Goal: Information Seeking & Learning: Check status

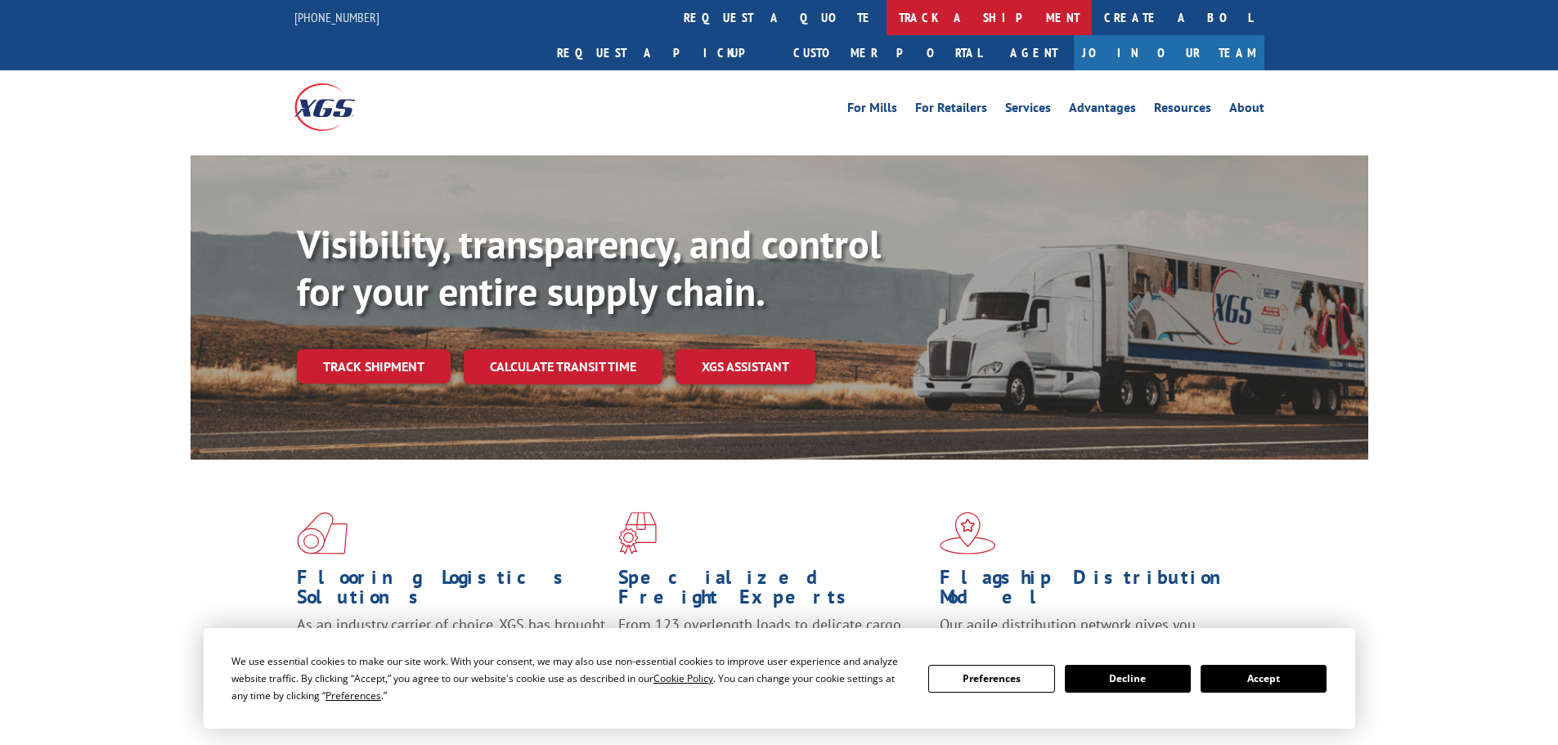
click at [887, 26] on link "track a shipment" at bounding box center [989, 17] width 205 height 35
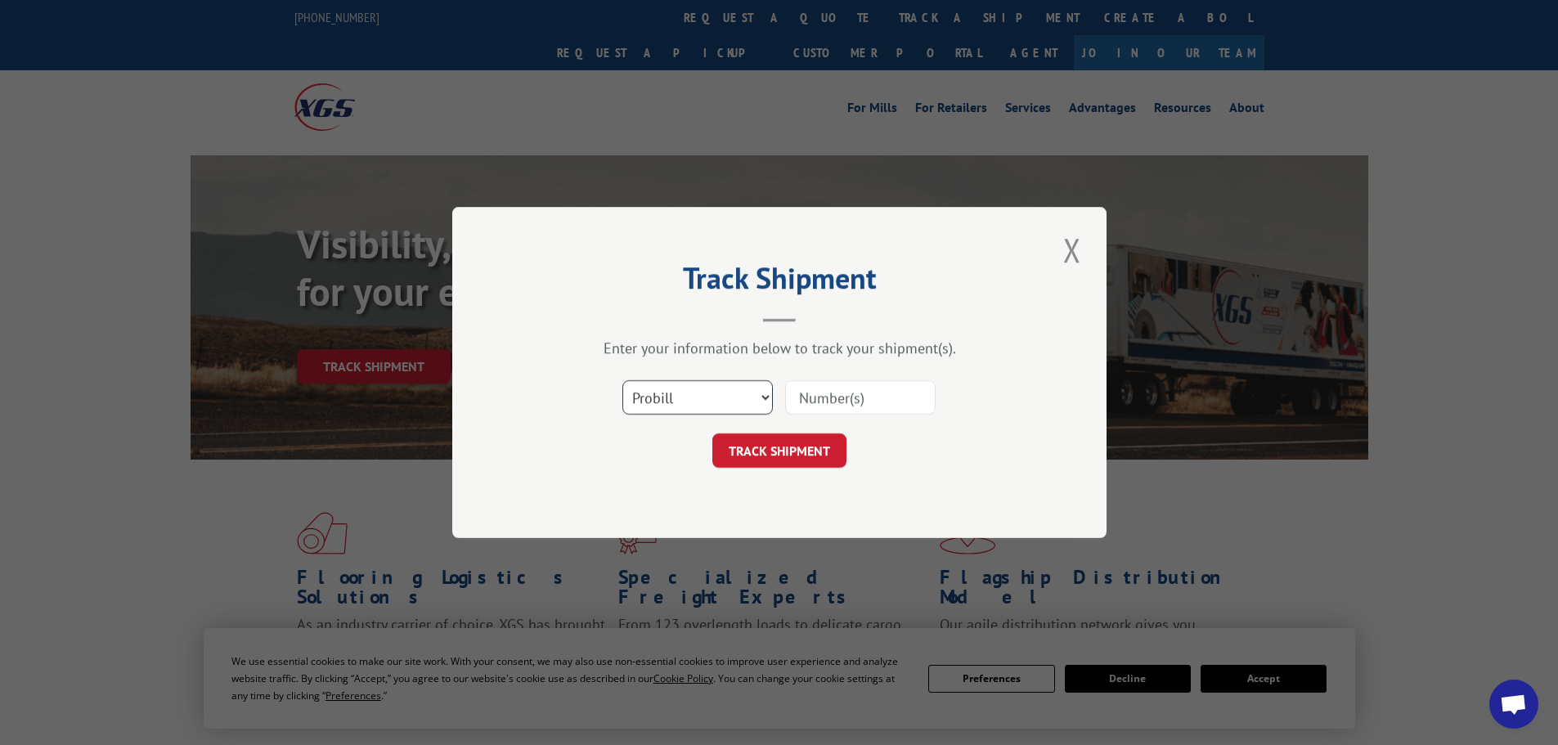
click at [673, 398] on select "Select category... Probill BOL PO" at bounding box center [697, 397] width 150 height 34
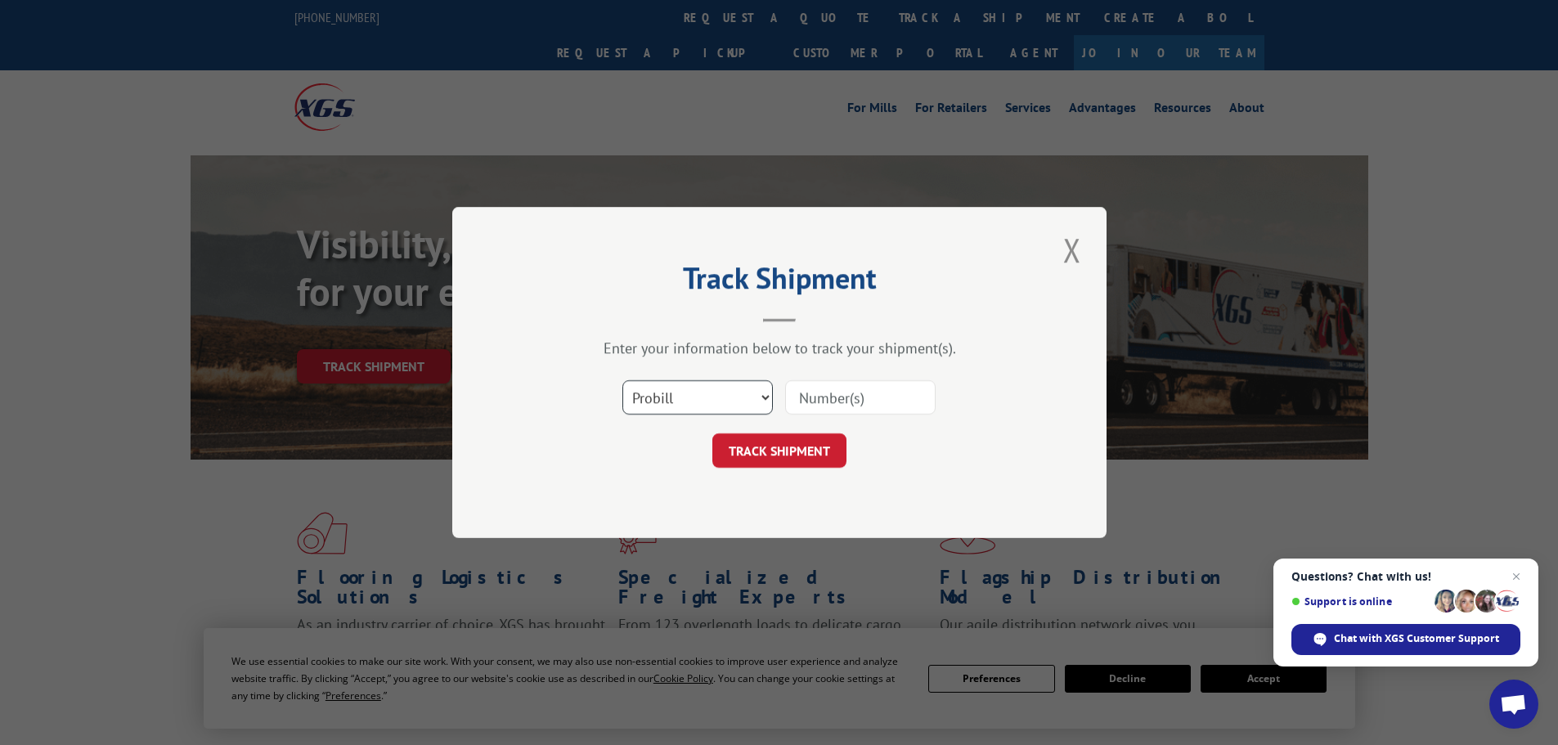
select select "po"
click at [622, 380] on select "Select category... Probill BOL PO" at bounding box center [697, 397] width 150 height 34
paste input "12536610"
type input "12536610"
click at [799, 447] on button "TRACK SHIPMENT" at bounding box center [779, 450] width 134 height 34
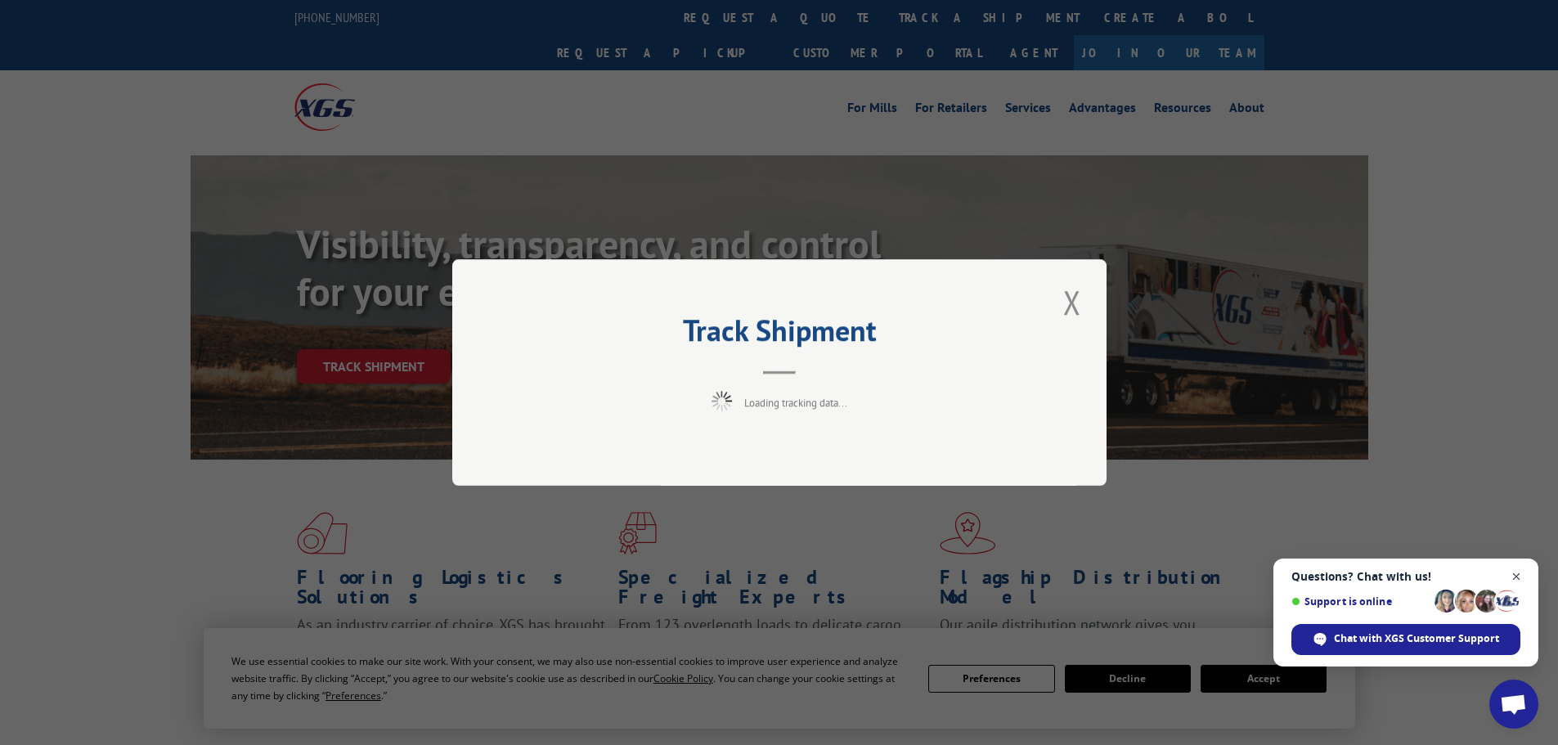
click at [1512, 576] on span "Open chat" at bounding box center [1517, 577] width 20 height 20
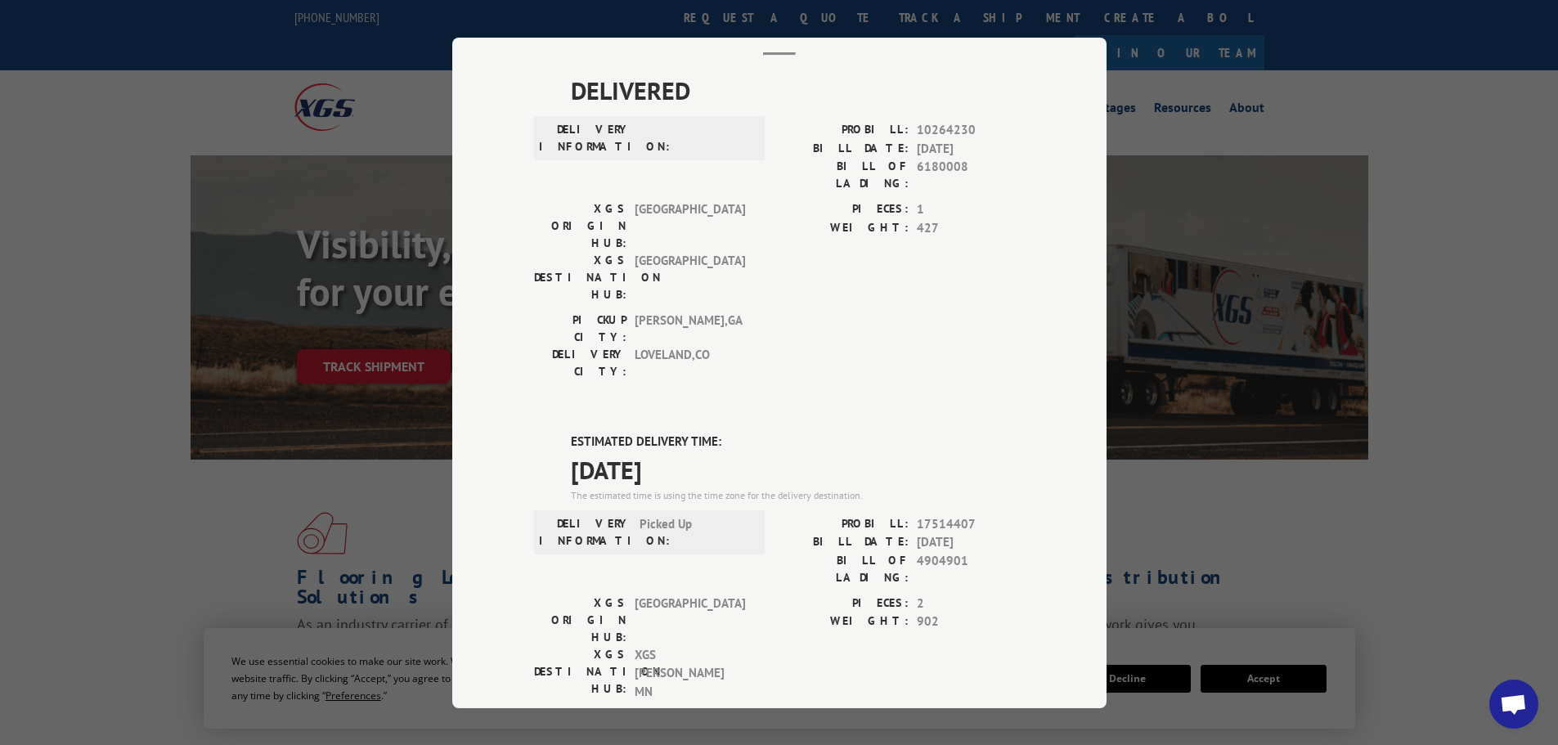
scroll to position [82, 0]
